Goal: Information Seeking & Learning: Learn about a topic

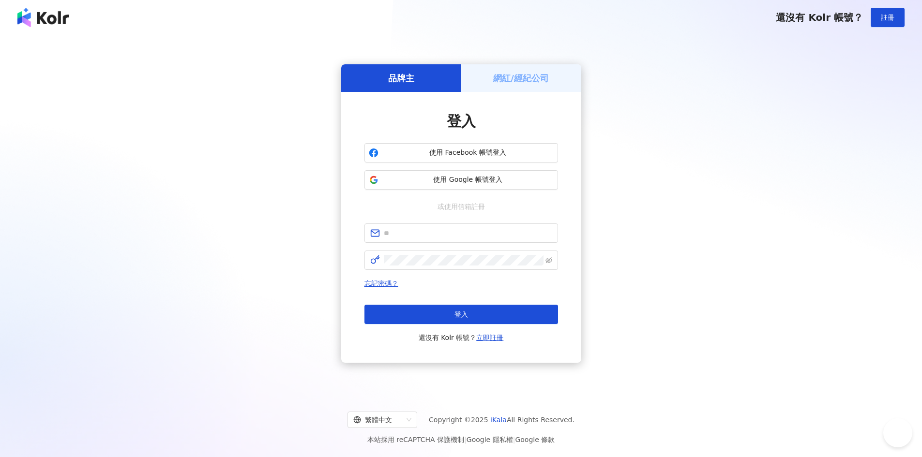
click at [490, 178] on span "使用 Google 帳號登入" at bounding box center [467, 180] width 171 height 10
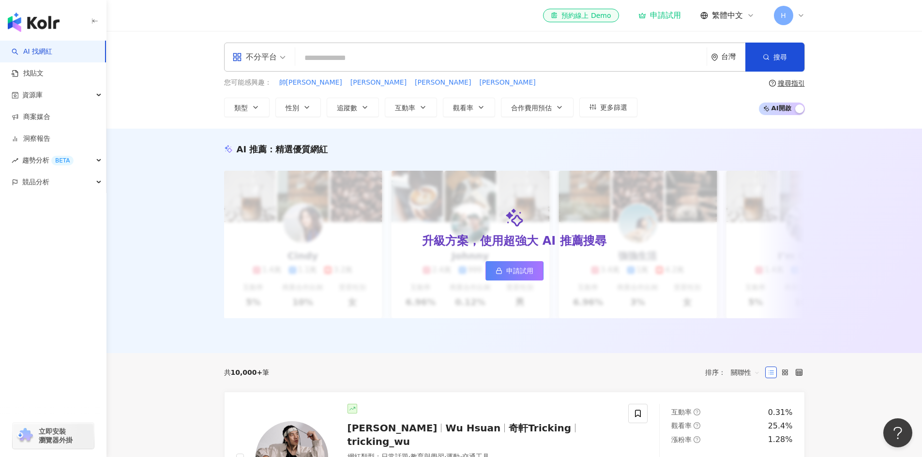
click at [385, 66] on input "search" at bounding box center [501, 58] width 404 height 18
click at [354, 62] on input "search" at bounding box center [501, 58] width 404 height 18
click at [446, 58] on input "search" at bounding box center [501, 58] width 404 height 18
paste input "**********"
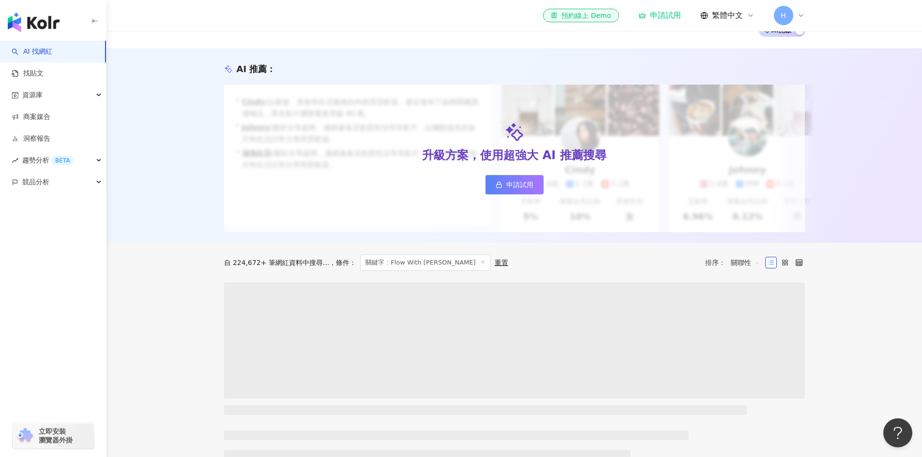
scroll to position [194, 0]
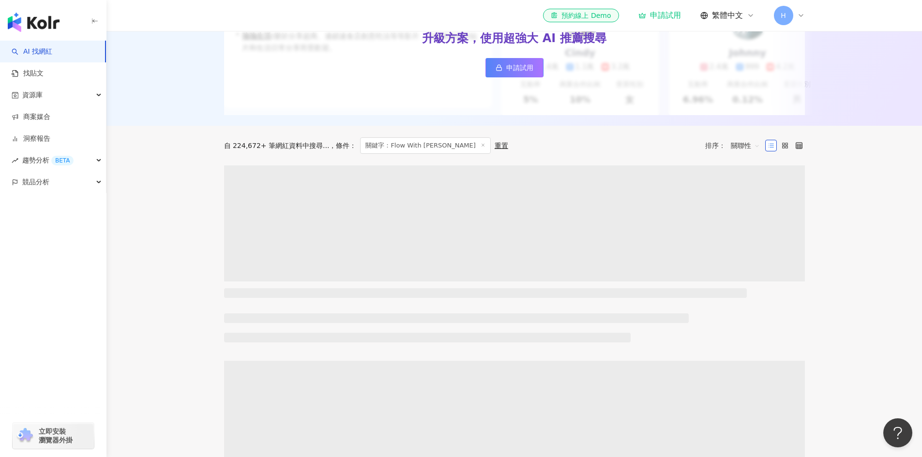
type input "**********"
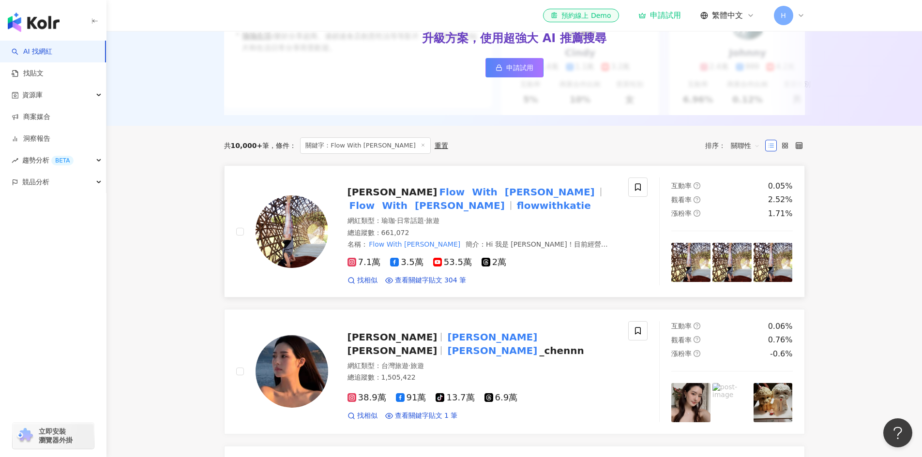
click at [437, 197] on mark "Flow" at bounding box center [452, 191] width 30 height 15
click at [52, 54] on link "AI 找網紅" at bounding box center [32, 52] width 41 height 10
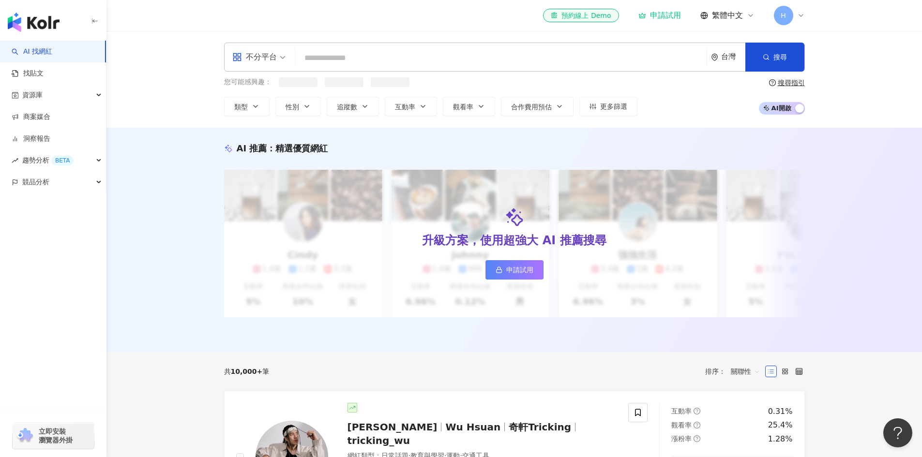
click at [395, 60] on input "search" at bounding box center [501, 58] width 404 height 18
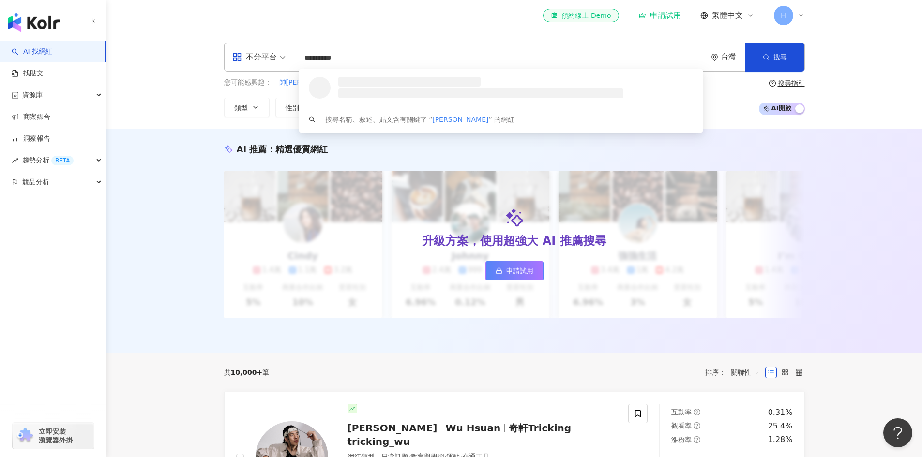
type input "**********"
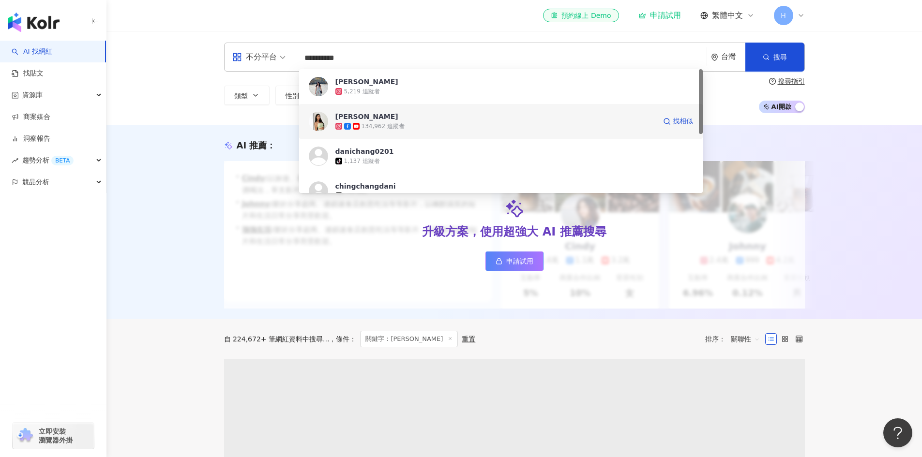
click at [415, 119] on span "[PERSON_NAME]" at bounding box center [495, 117] width 320 height 10
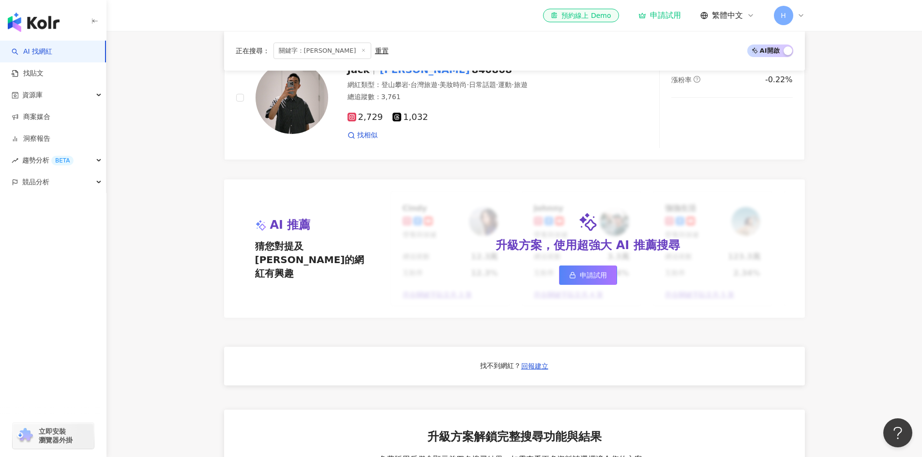
scroll to position [726, 0]
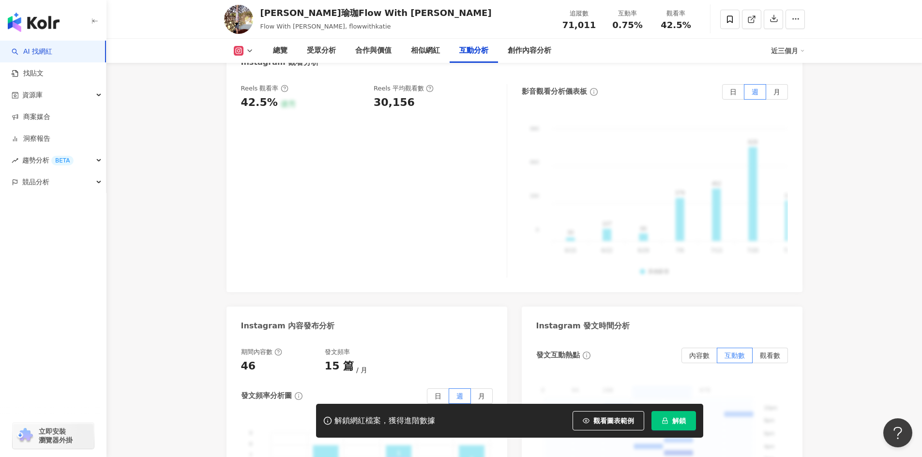
scroll to position [2275, 0]
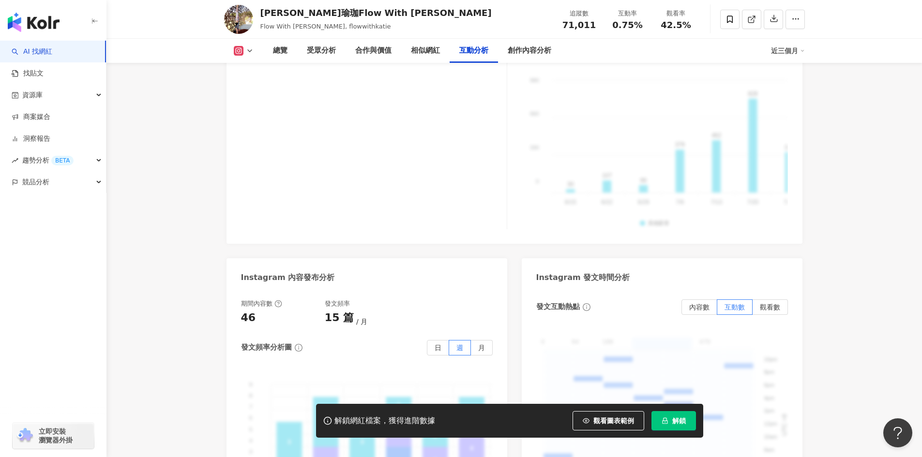
click at [402, 223] on div "Instagram 互動分析 互動率 0.75% 良好 按讚評論比 5:100 一般 平均互動數 531 平均按讚數 526 平均留言數 5 Reels 互動…" at bounding box center [515, 140] width 576 height 818
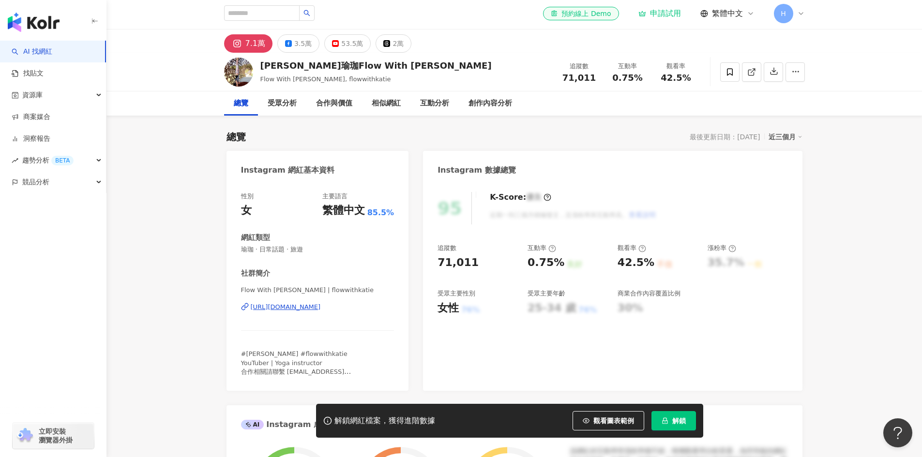
scroll to position [0, 0]
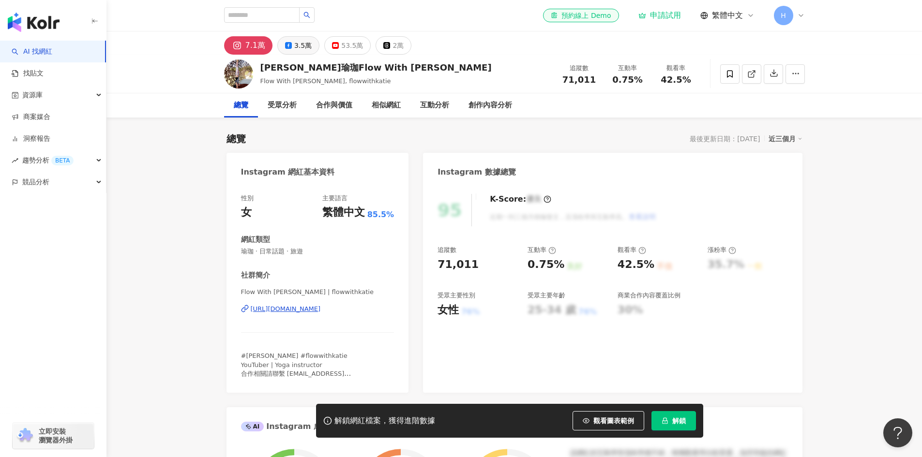
click at [301, 53] on button "3.5萬" at bounding box center [298, 45] width 42 height 18
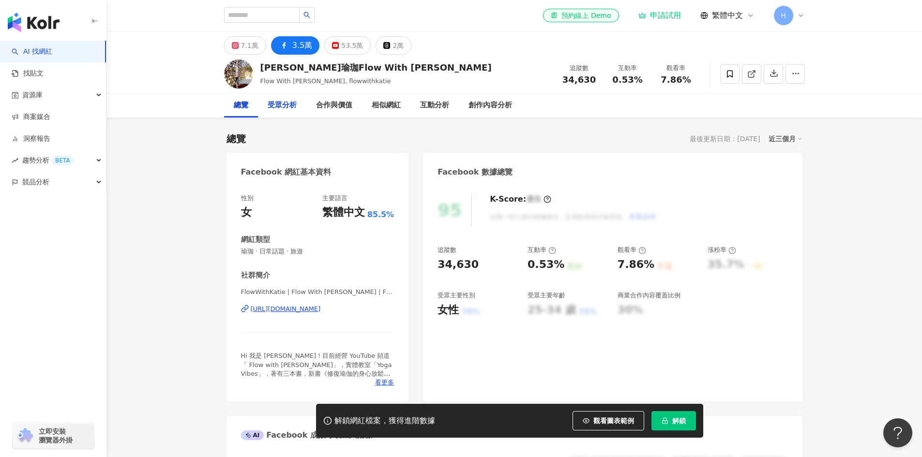
click at [293, 107] on div "受眾分析" at bounding box center [282, 106] width 29 height 12
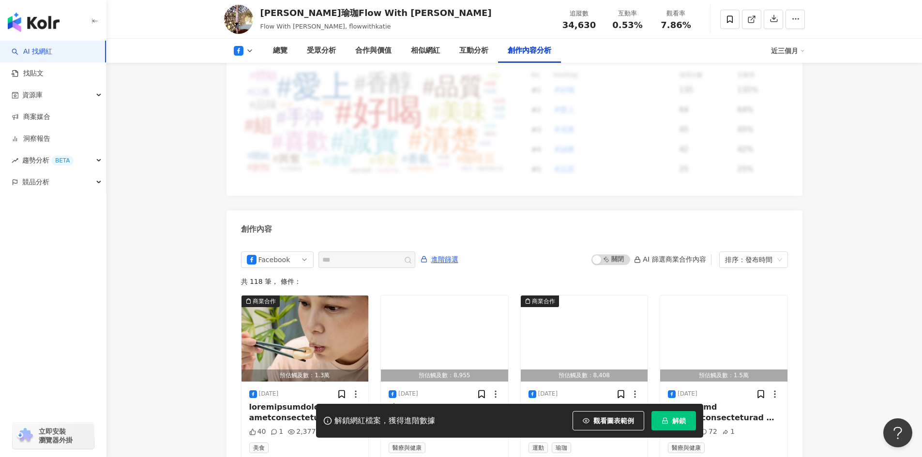
scroll to position [2569, 0]
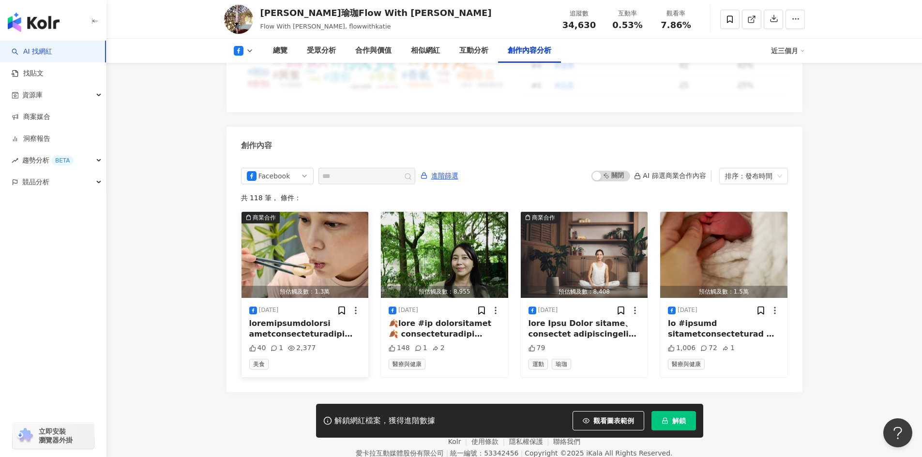
drag, startPoint x: 315, startPoint y: 291, endPoint x: 296, endPoint y: 299, distance: 20.6
drag, startPoint x: 296, startPoint y: 299, endPoint x: 288, endPoint y: 298, distance: 7.3
click at [288, 319] on div at bounding box center [305, 330] width 112 height 22
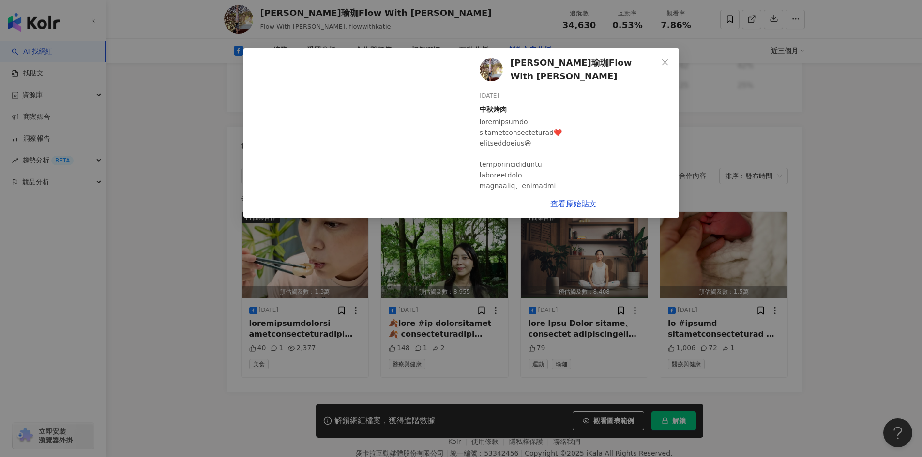
click at [723, 249] on div "凱蒂瑜珈Flow With Katie 2025/9/9 中秋烤肉 40 1 2,377 查看原始貼文" at bounding box center [461, 228] width 922 height 457
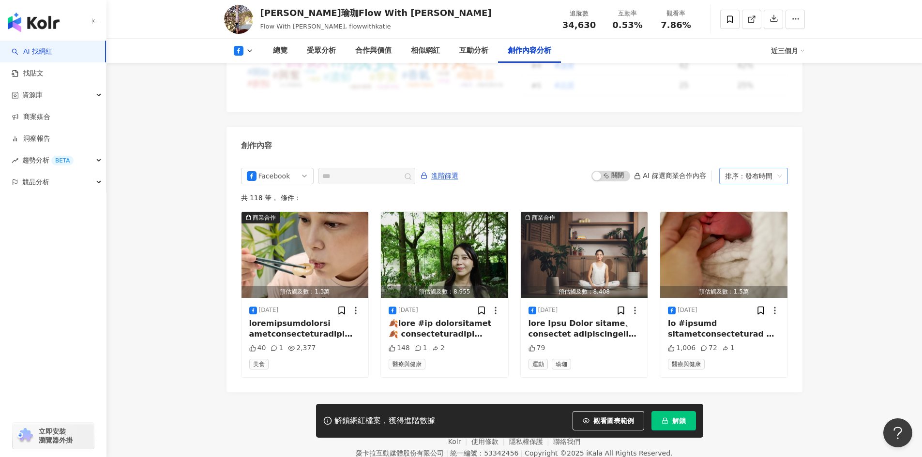
click at [767, 168] on div "排序：發布時間" at bounding box center [749, 175] width 48 height 15
click at [285, 168] on div "Facebook" at bounding box center [273, 175] width 31 height 15
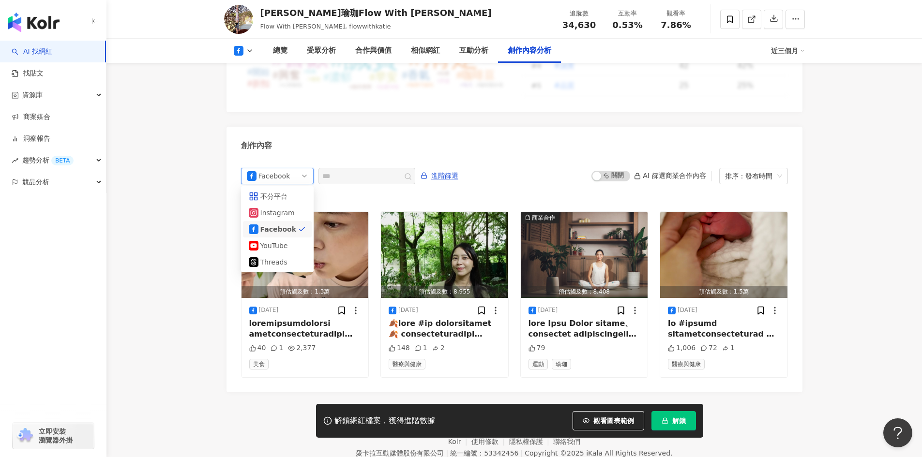
click at [487, 158] on div "Facebook ig fb yt 不分平台 Instagram Facebook YouTube Threads 進階篩選 啟動 關閉 AI 篩選商業合作內…" at bounding box center [515, 275] width 576 height 234
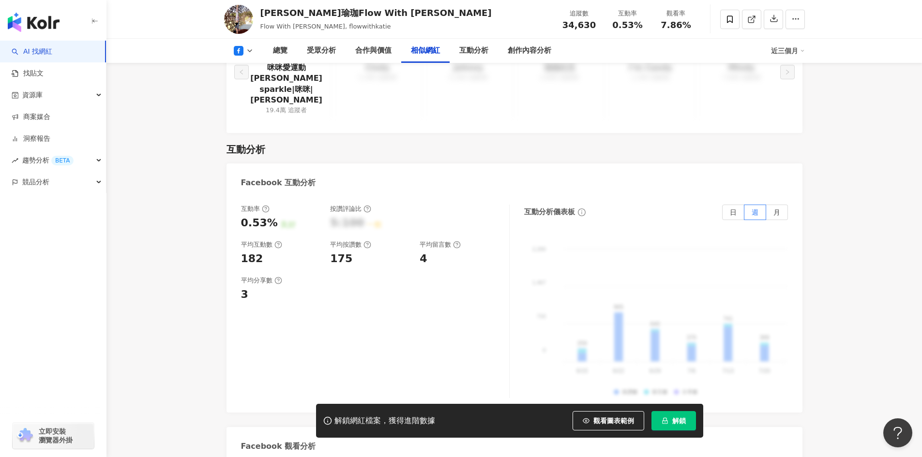
scroll to position [1504, 0]
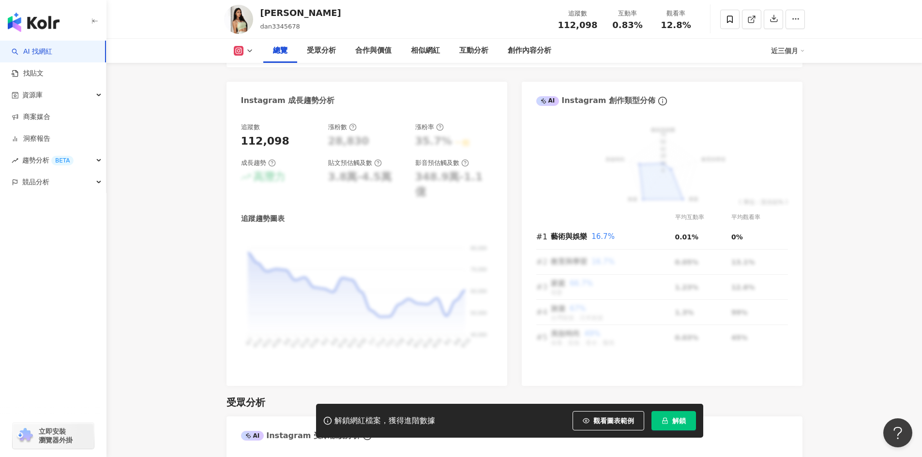
scroll to position [516, 0]
click at [279, 52] on div "總覽" at bounding box center [280, 51] width 15 height 12
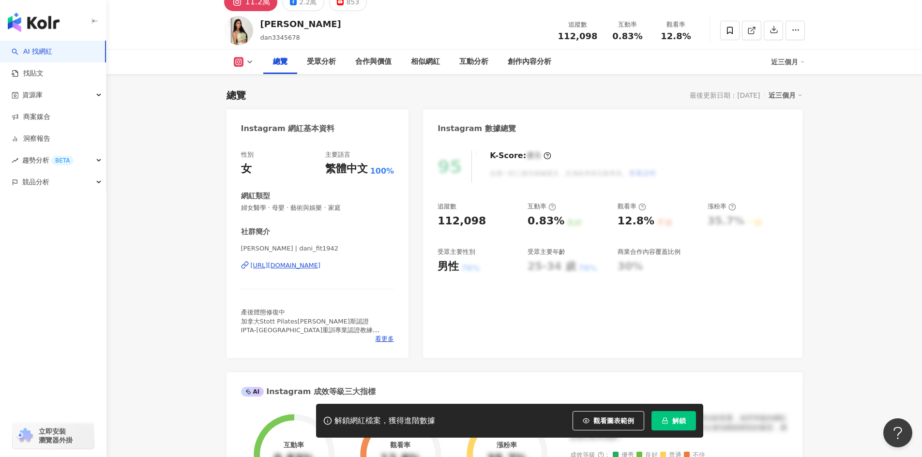
scroll to position [0, 0]
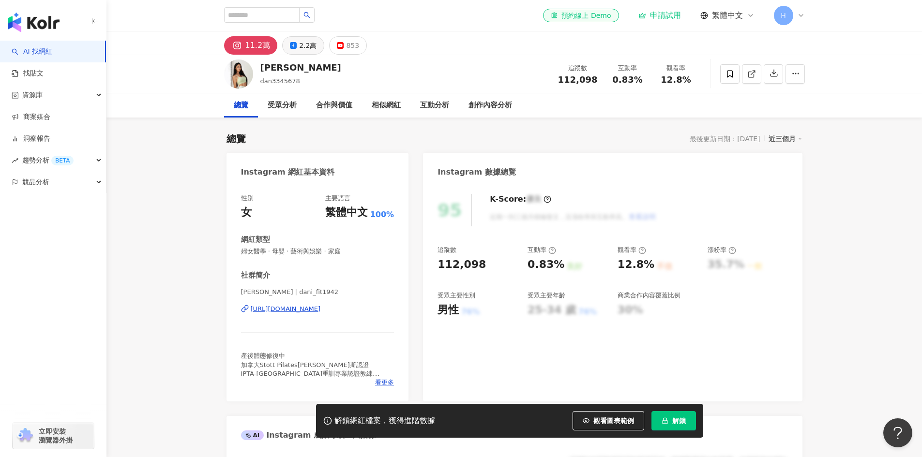
click at [302, 48] on div "2.2萬" at bounding box center [307, 46] width 17 height 14
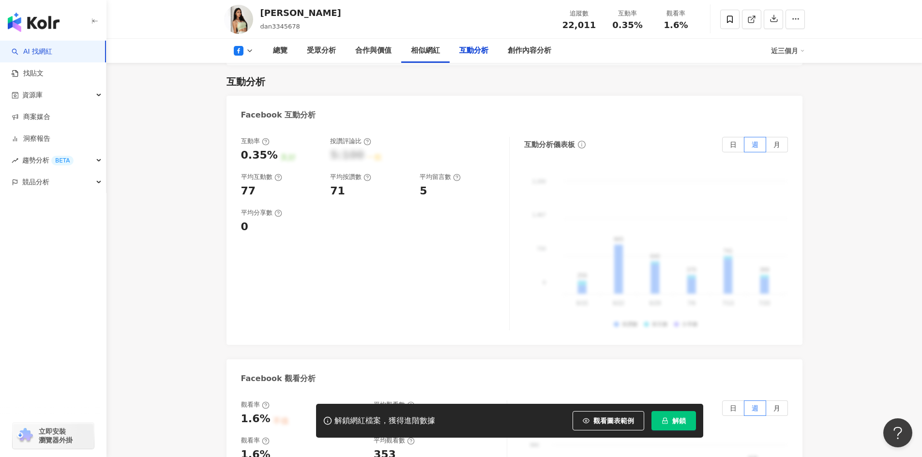
scroll to position [1549, 0]
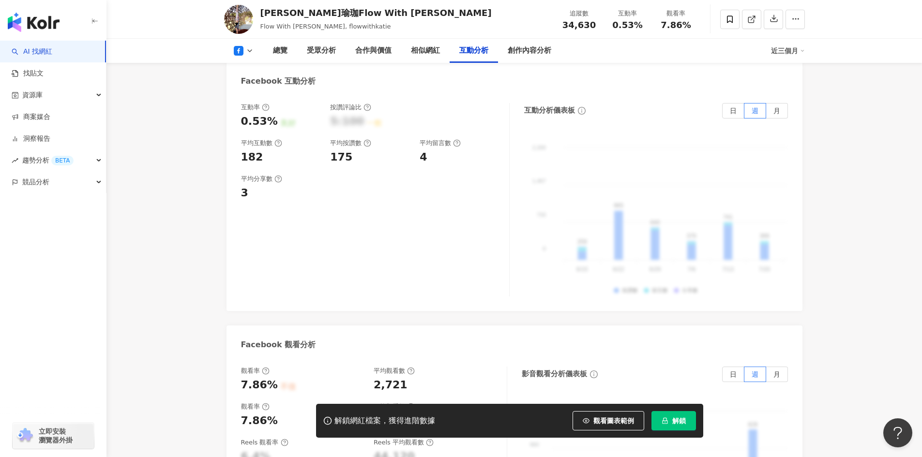
scroll to position [1650, 0]
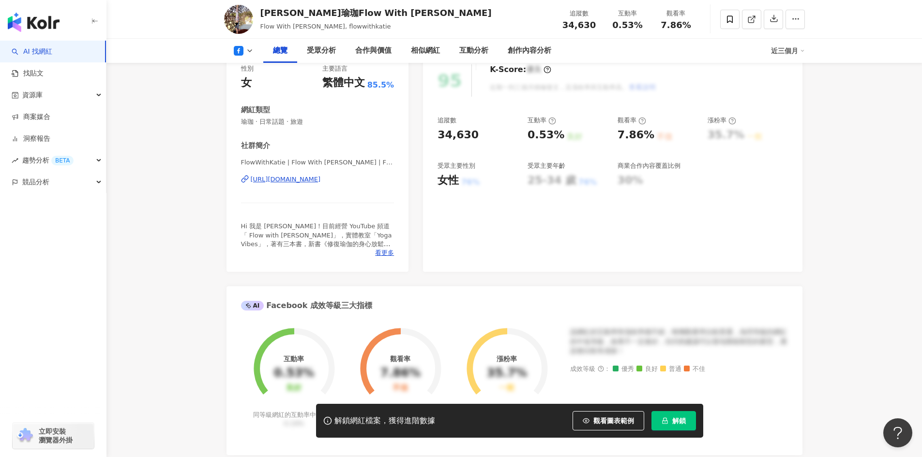
scroll to position [0, 0]
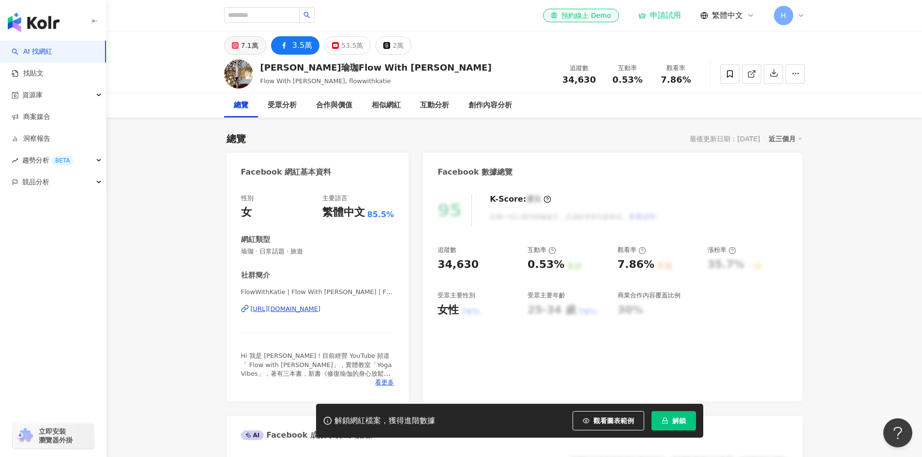
click at [257, 49] on div "7.1萬" at bounding box center [249, 46] width 17 height 14
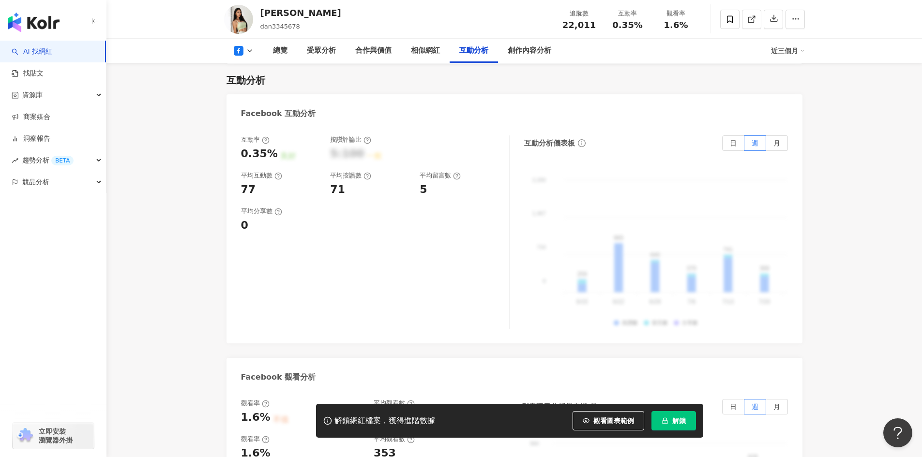
scroll to position [1549, 0]
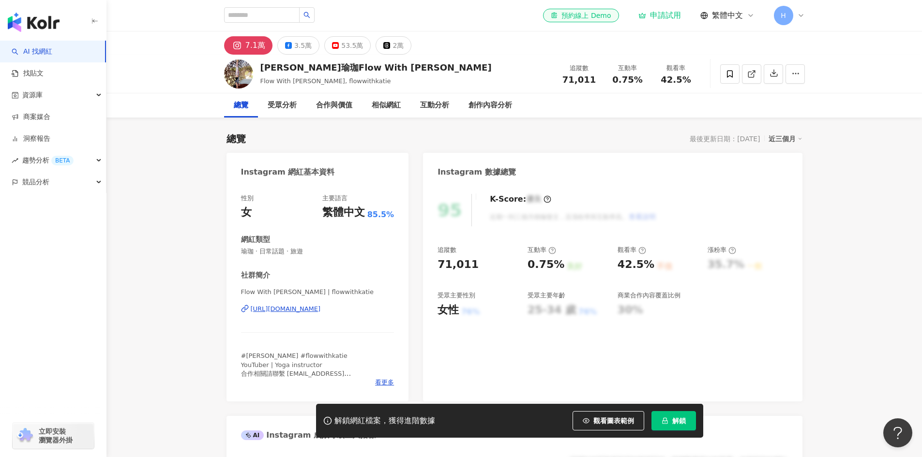
click at [244, 43] on button "7.1萬" at bounding box center [248, 45] width 48 height 18
click at [301, 310] on div "[URL][DOMAIN_NAME]" at bounding box center [286, 309] width 70 height 9
click at [64, 438] on span "立即安裝 瀏覽器外掛" at bounding box center [56, 435] width 34 height 17
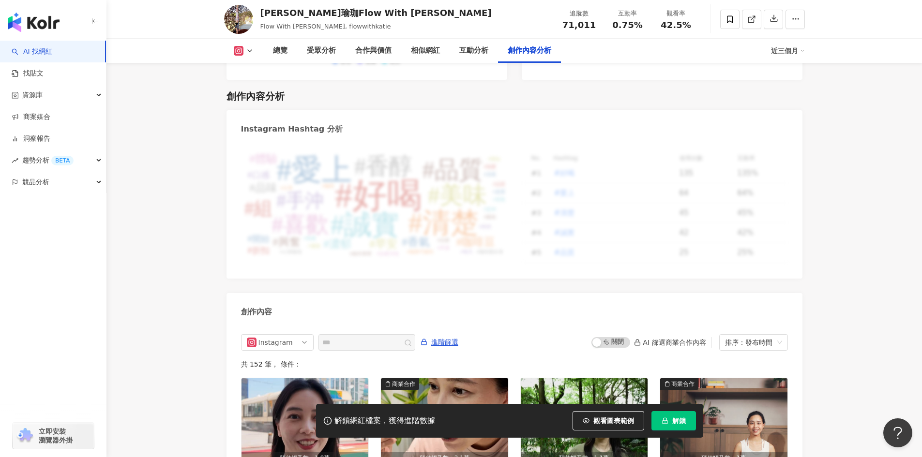
scroll to position [2856, 0]
